Goal: Task Accomplishment & Management: Complete application form

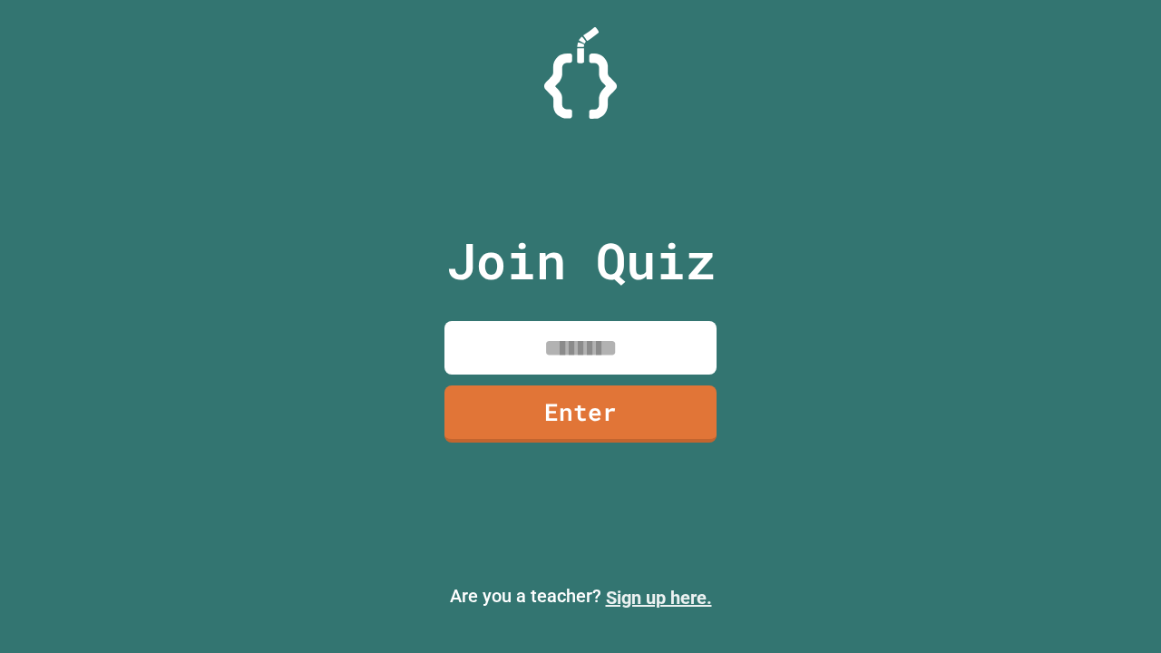
click at [658, 597] on link "Sign up here." at bounding box center [659, 598] width 106 height 22
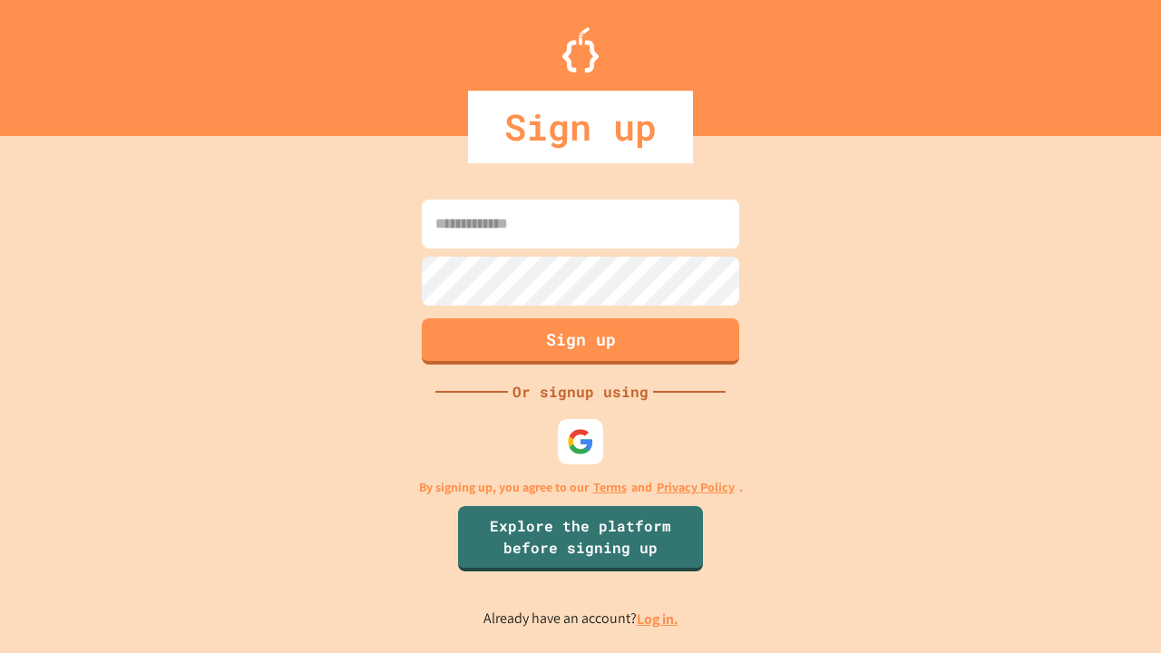
click at [658, 618] on link "Log in." at bounding box center [657, 618] width 42 height 19
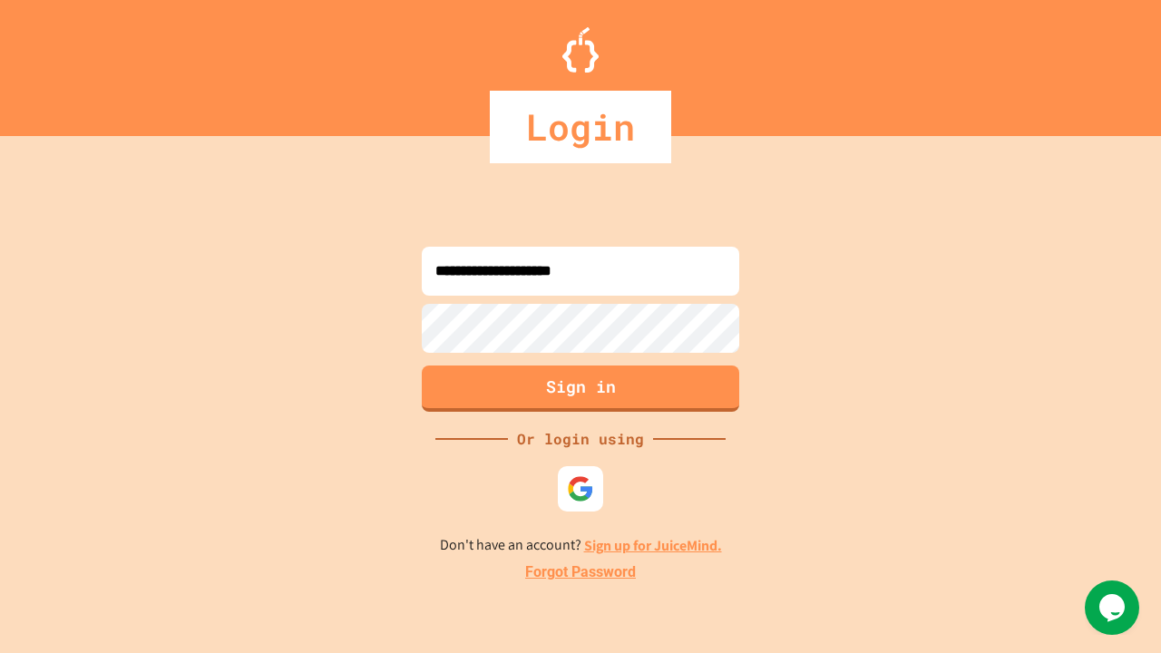
type input "**********"
